Goal: Task Accomplishment & Management: Use online tool/utility

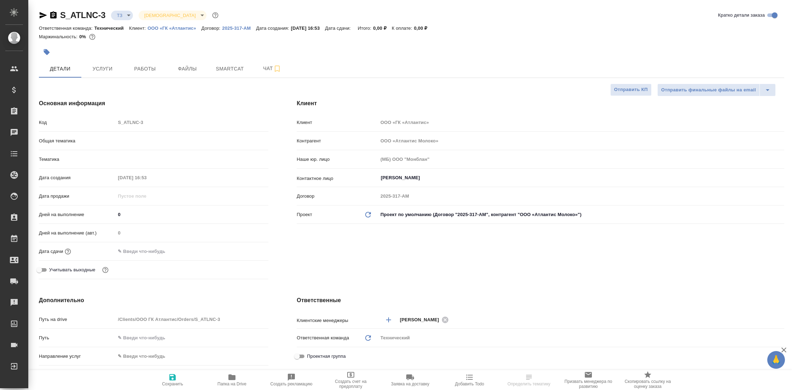
select select "RU"
type textarea "x"
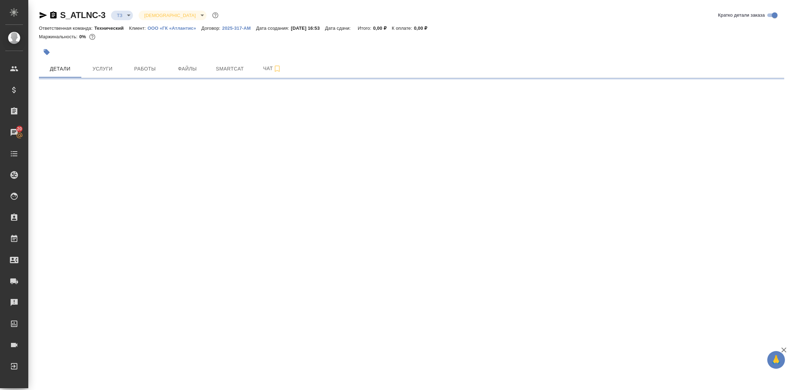
select select "RU"
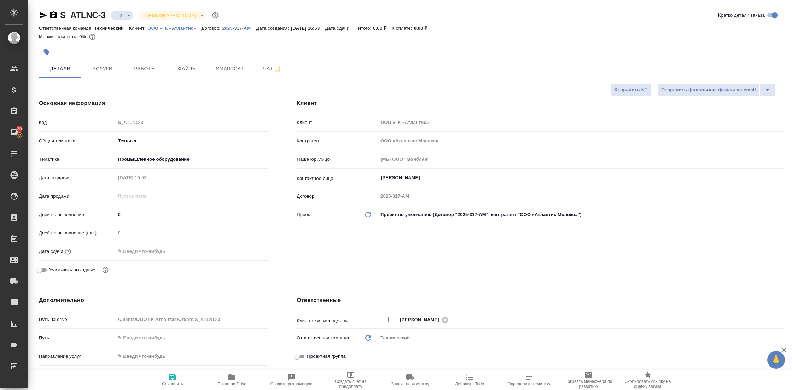
type textarea "x"
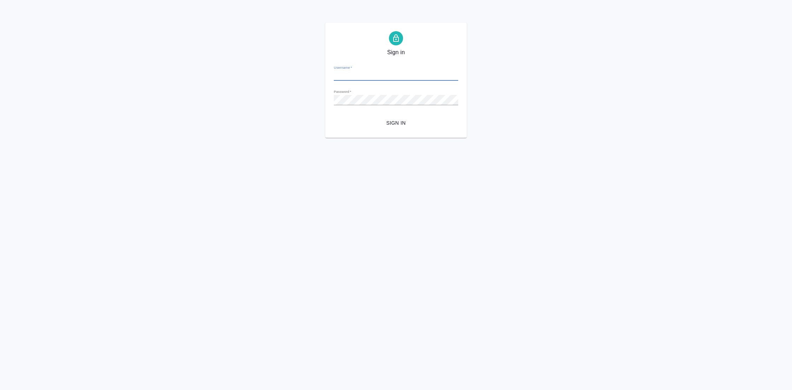
type input "[EMAIL_ADDRESS][DOMAIN_NAME]"
click at [398, 120] on span "Sign in" at bounding box center [396, 123] width 113 height 9
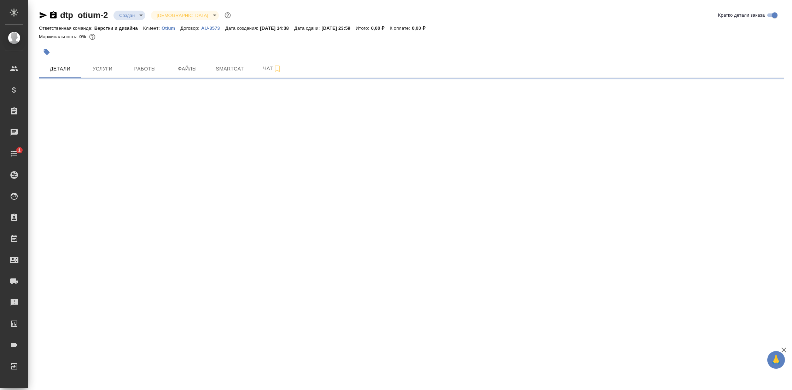
select select "RU"
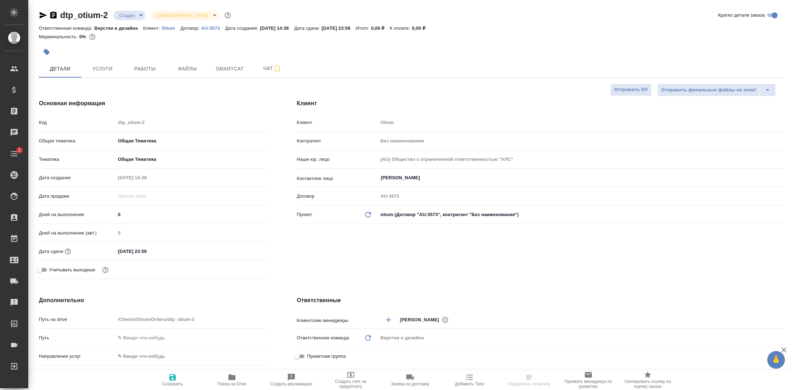
type textarea "x"
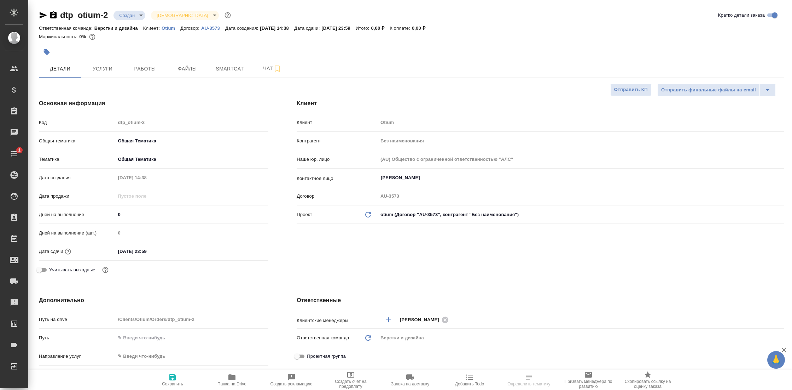
type textarea "x"
click at [148, 71] on span "Работы" at bounding box center [145, 68] width 34 height 9
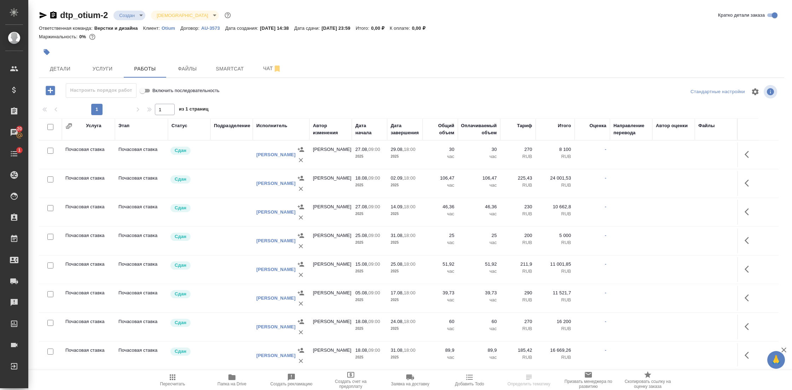
click at [268, 126] on div "Исполнитель" at bounding box center [271, 125] width 31 height 7
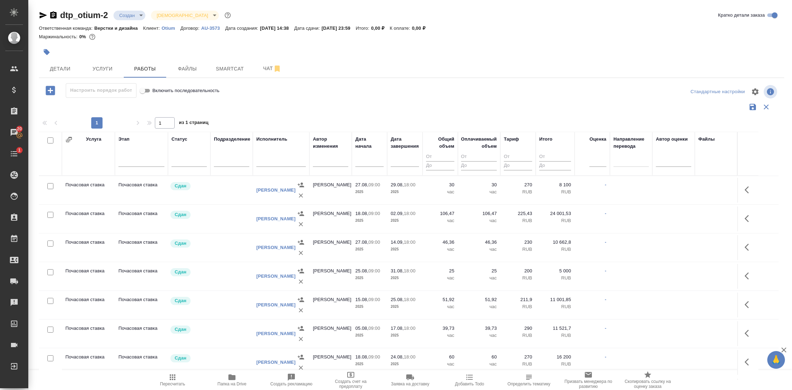
click at [274, 124] on div "1 1 из 1 страниц" at bounding box center [412, 122] width 746 height 11
click at [270, 160] on input "text" at bounding box center [281, 161] width 50 height 9
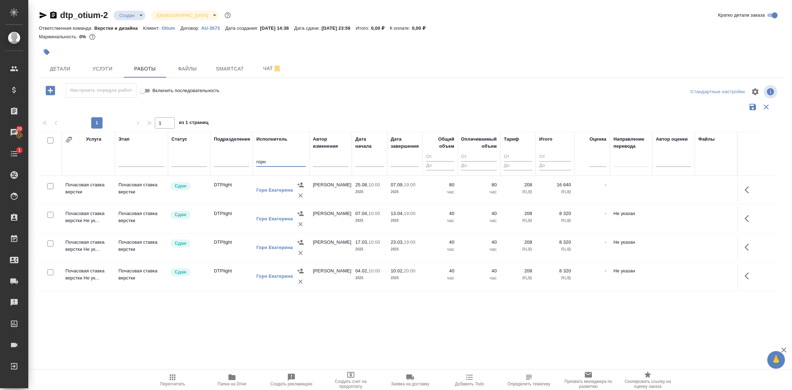
type input "горн"
click at [762, 104] on icon "button" at bounding box center [766, 107] width 8 height 8
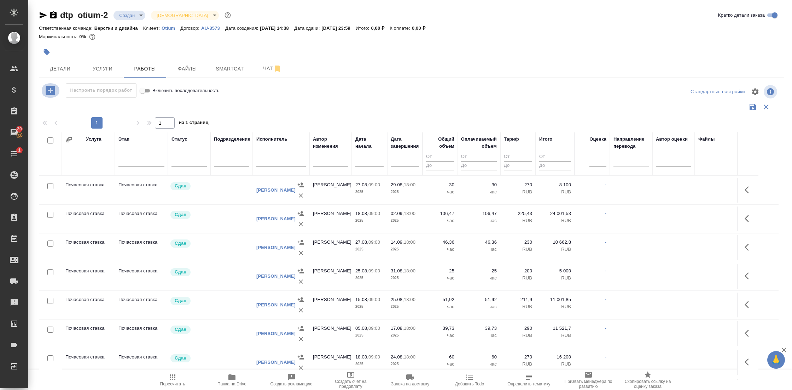
click at [50, 91] on icon "button" at bounding box center [50, 90] width 12 height 12
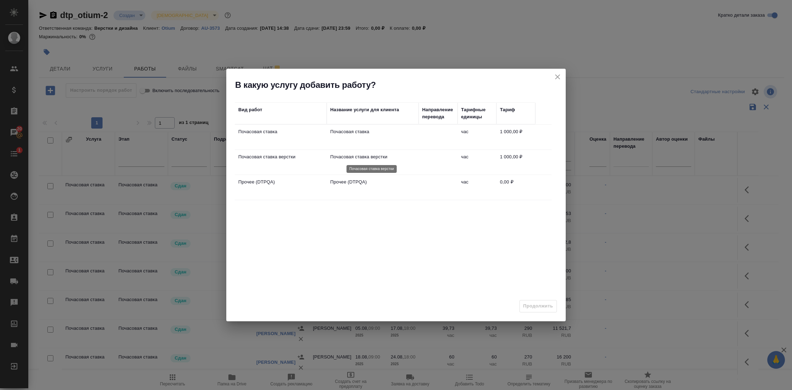
click at [391, 159] on p "Почасовая ставка верстки" at bounding box center [372, 156] width 85 height 7
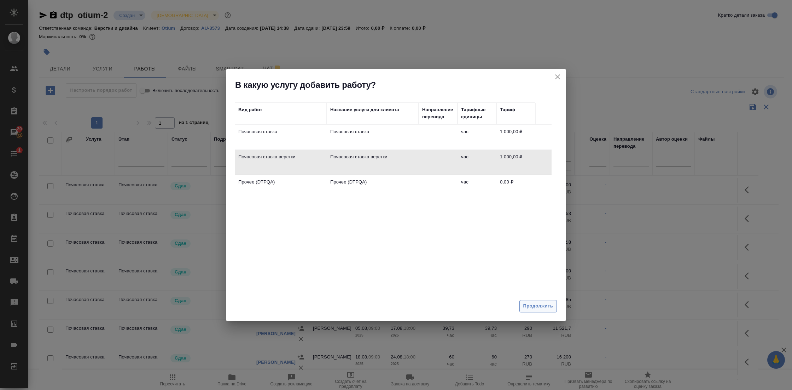
click at [543, 306] on span "Продолжить" at bounding box center [539, 306] width 30 height 8
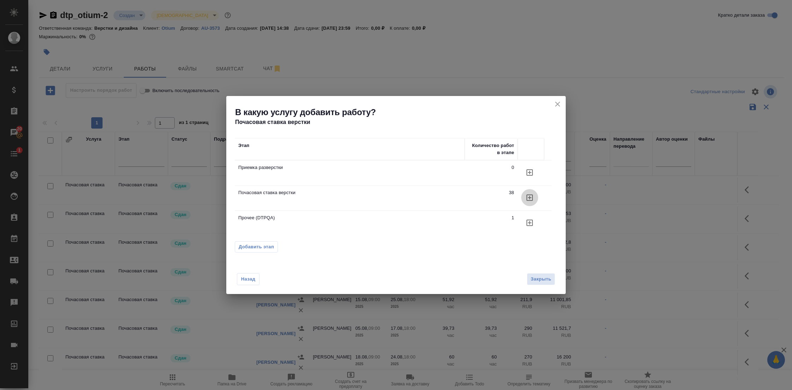
click at [530, 196] on icon "button" at bounding box center [530, 197] width 6 height 6
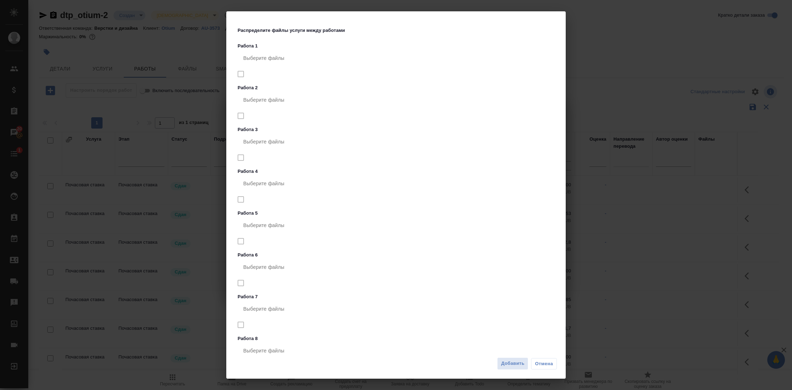
click at [515, 232] on div "Выберите файлы" at bounding box center [398, 225] width 320 height 17
click at [514, 364] on span "Добавить" at bounding box center [512, 363] width 23 height 8
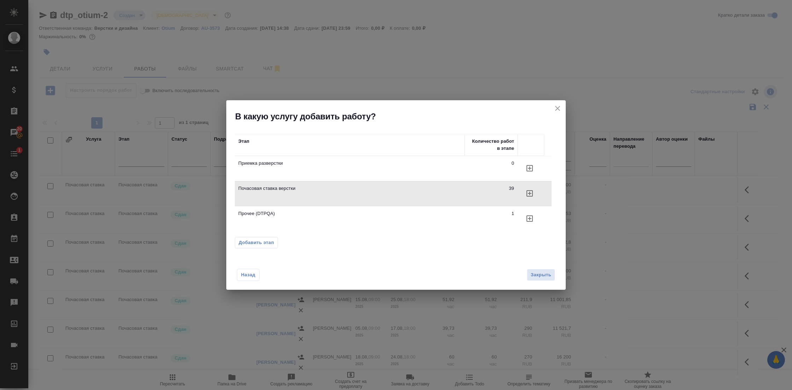
click at [548, 274] on span "Закрыть" at bounding box center [541, 275] width 21 height 8
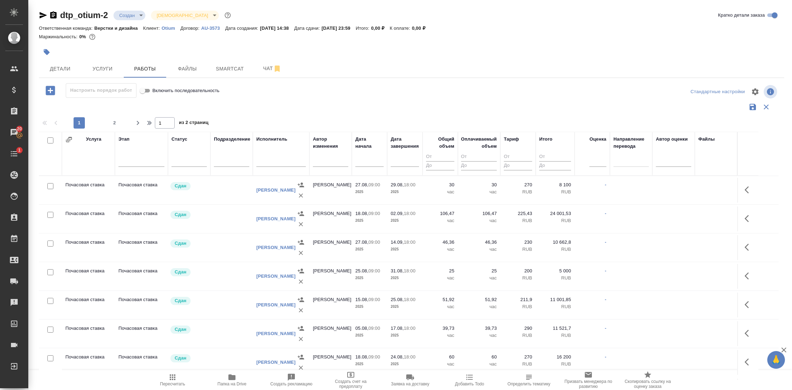
click at [364, 75] on div "Детали Услуги Работы Файлы Smartcat Чат" at bounding box center [412, 69] width 746 height 18
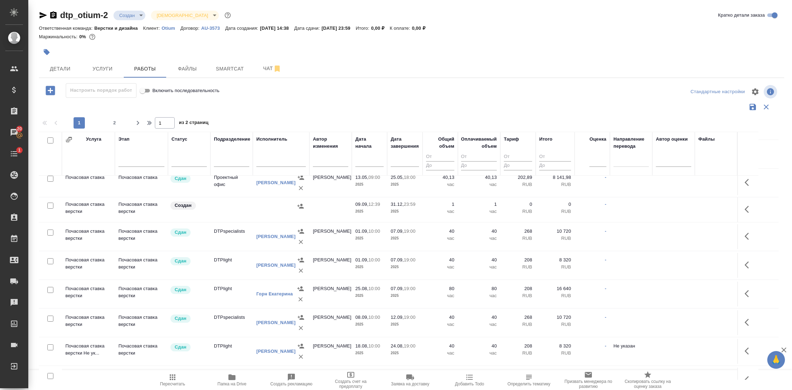
scroll to position [1506, 0]
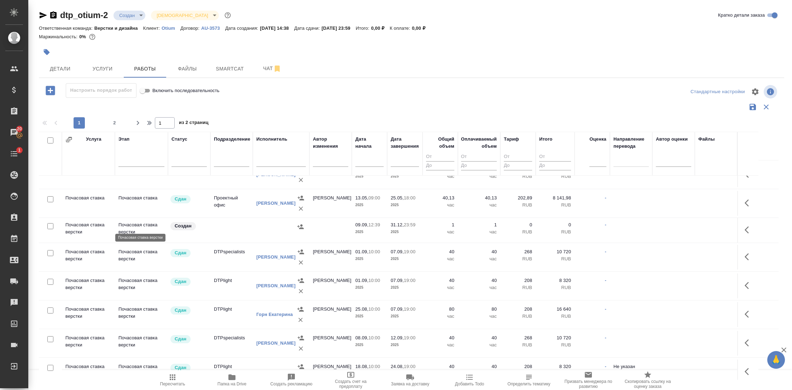
click at [135, 226] on p "Почасовая ставка верстки" at bounding box center [142, 228] width 46 height 14
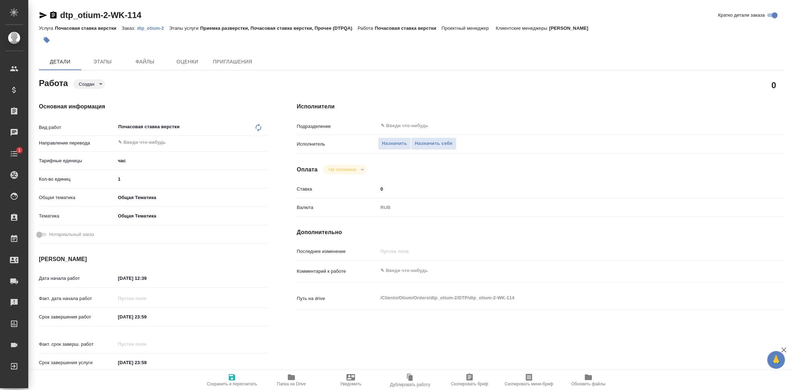
type textarea "x"
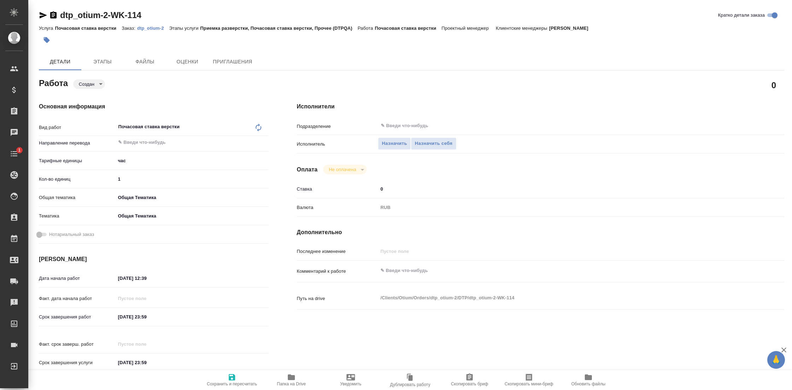
type textarea "x"
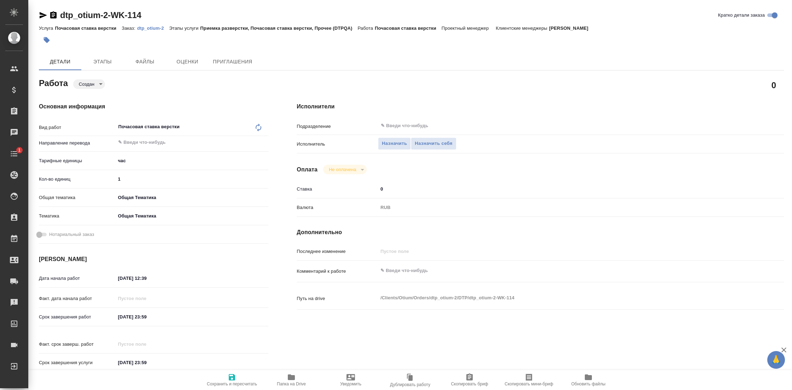
type textarea "x"
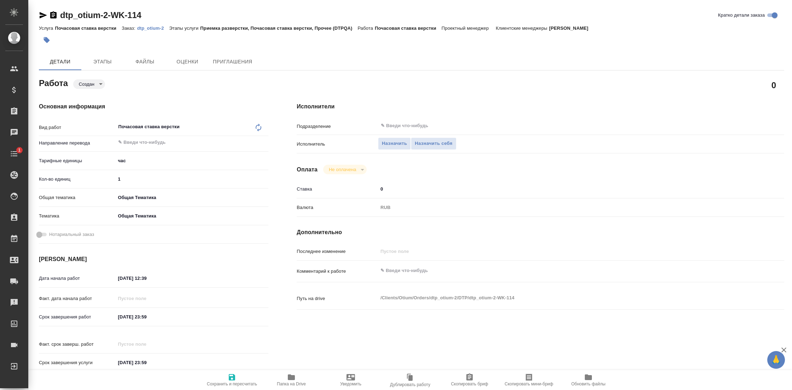
type textarea "x"
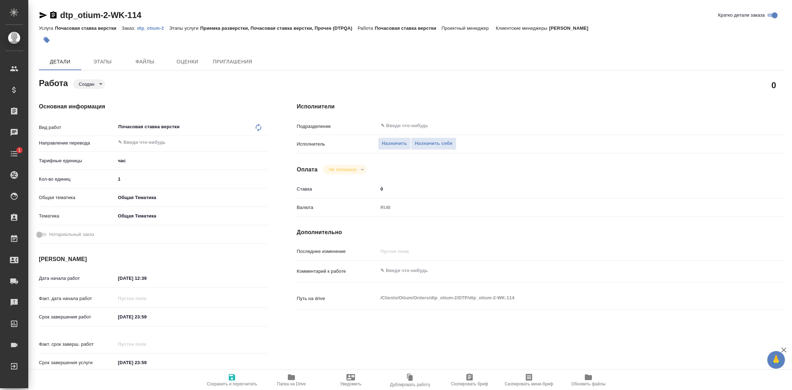
type textarea "x"
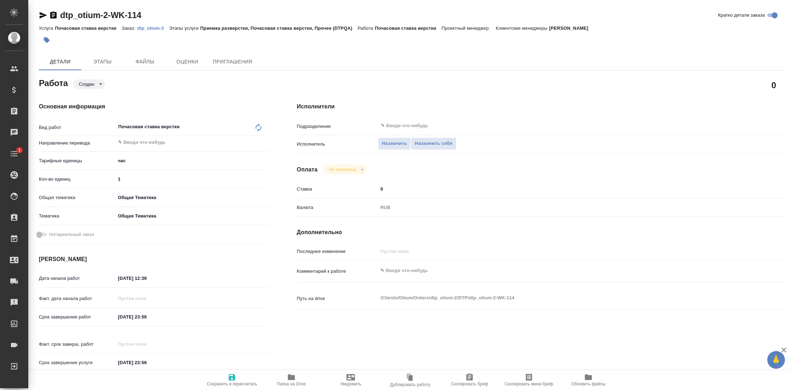
type textarea "x"
